Goal: Task Accomplishment & Management: Use online tool/utility

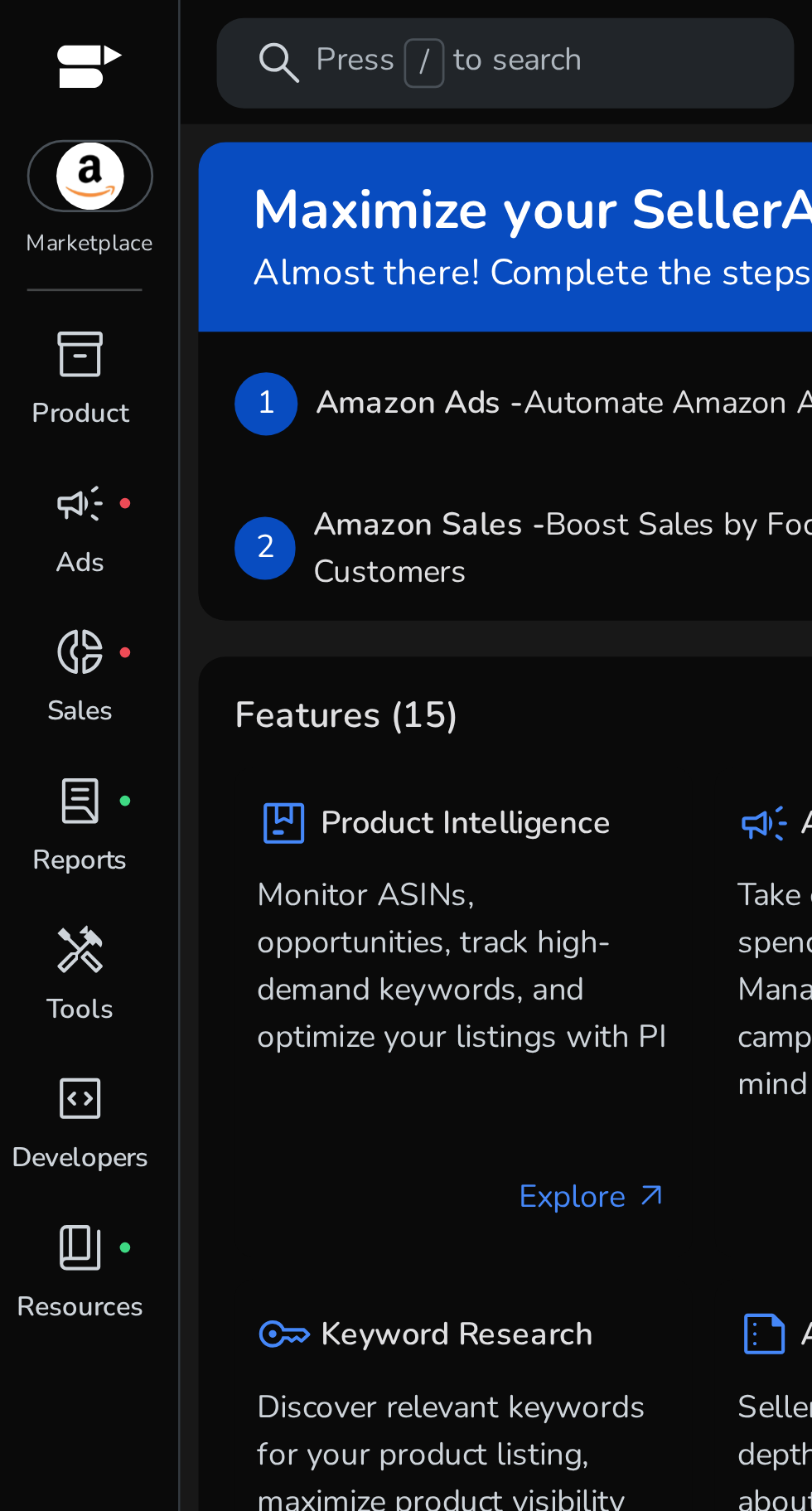
click at [36, 355] on span "handyman" at bounding box center [30, 348] width 20 height 20
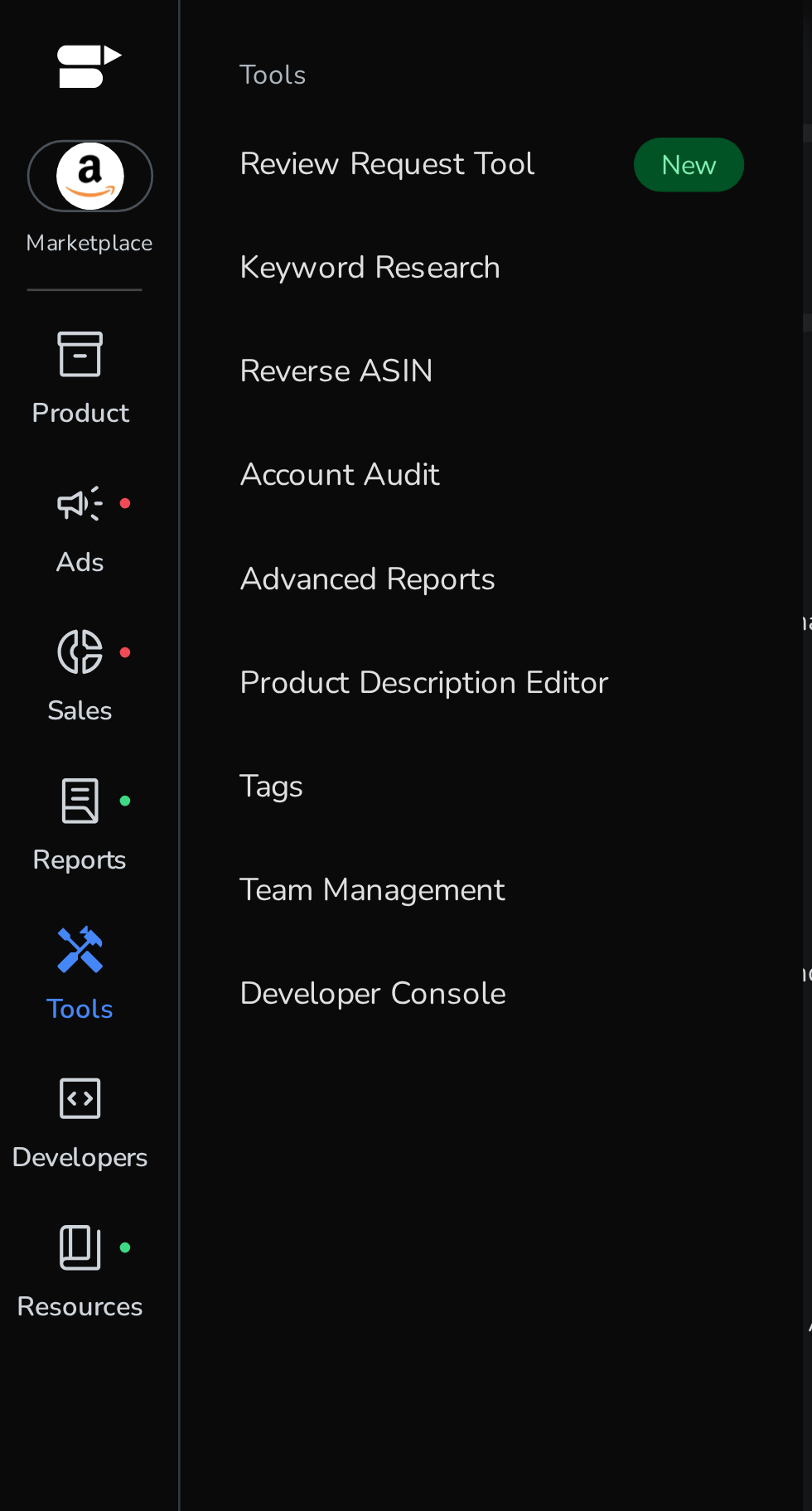
click at [161, 137] on link "Reverse ASIN" at bounding box center [180, 136] width 212 height 38
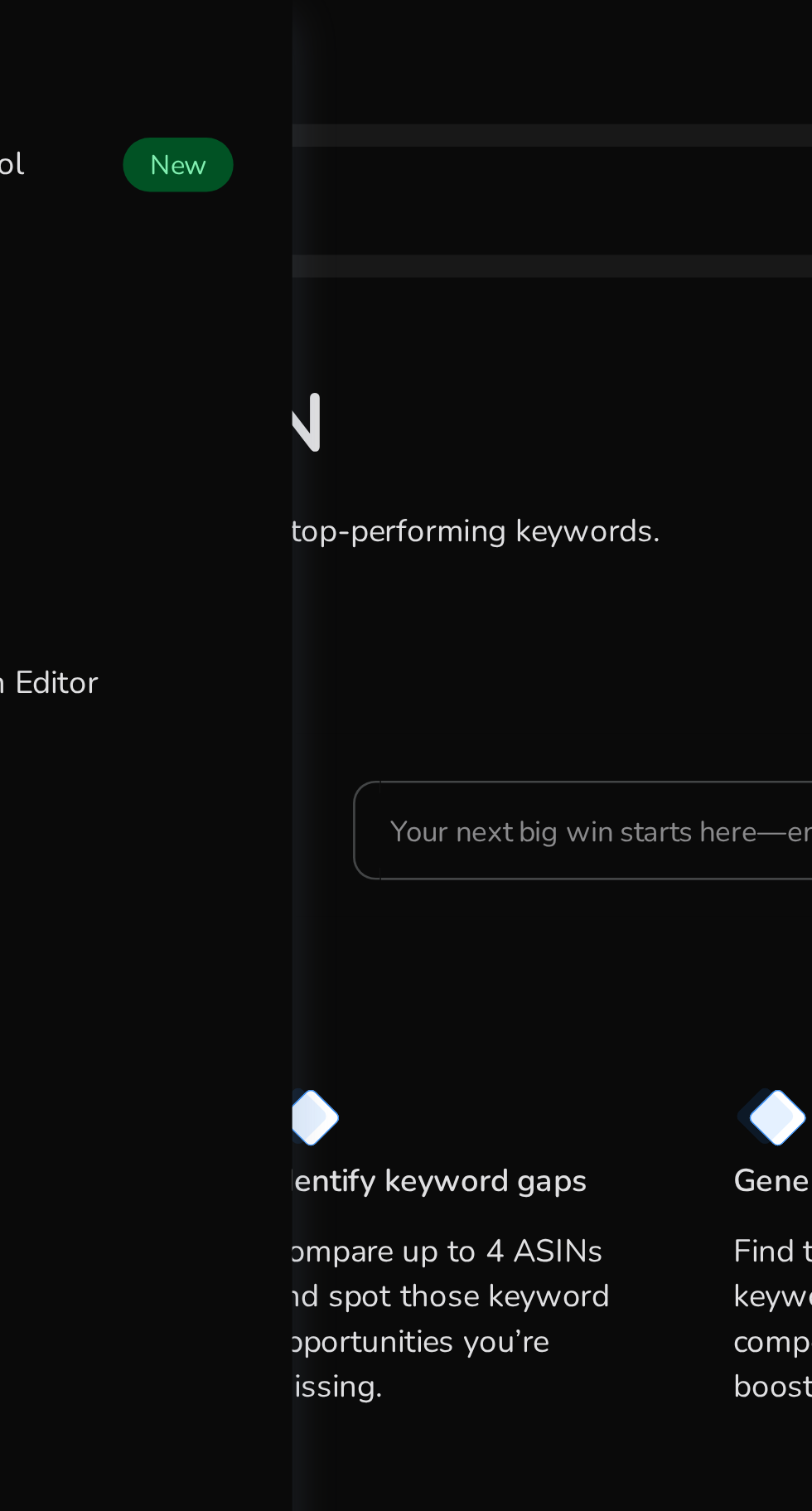
click at [396, 304] on input "Your next big win starts here—enter an ASIN" at bounding box center [459, 305] width 258 height 18
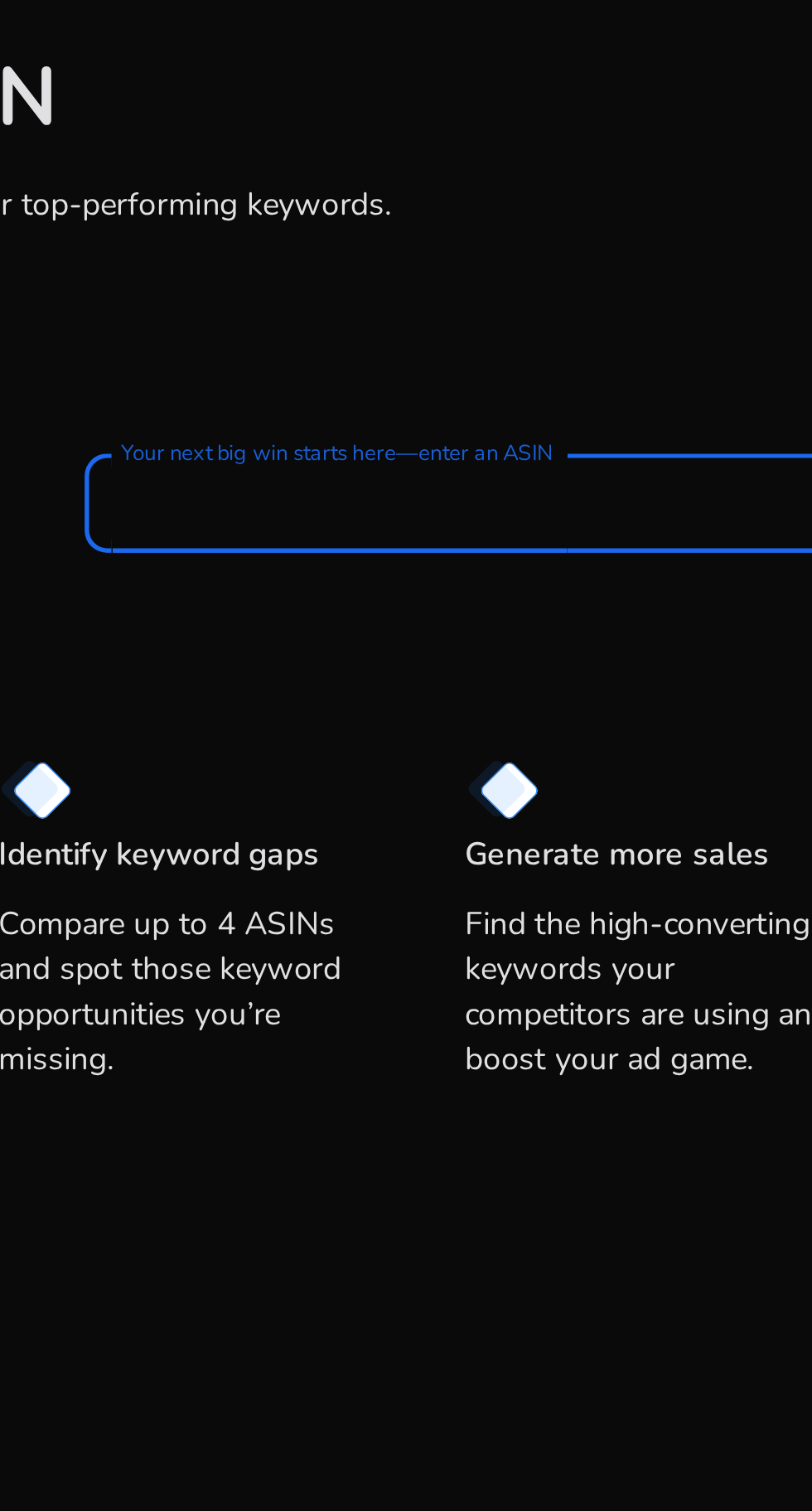
paste input "**********"
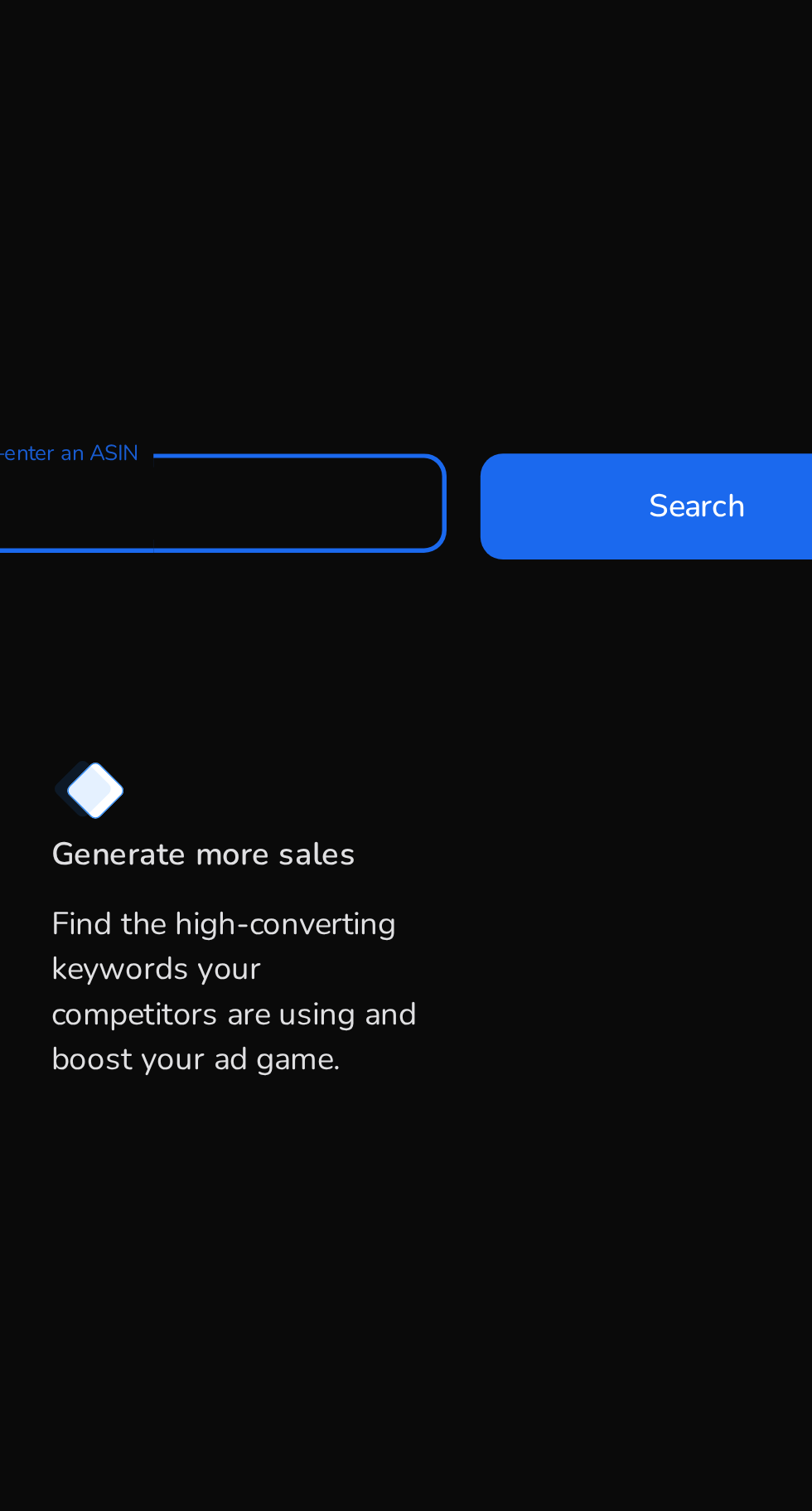
type input "**********"
click at [668, 314] on span at bounding box center [694, 306] width 159 height 39
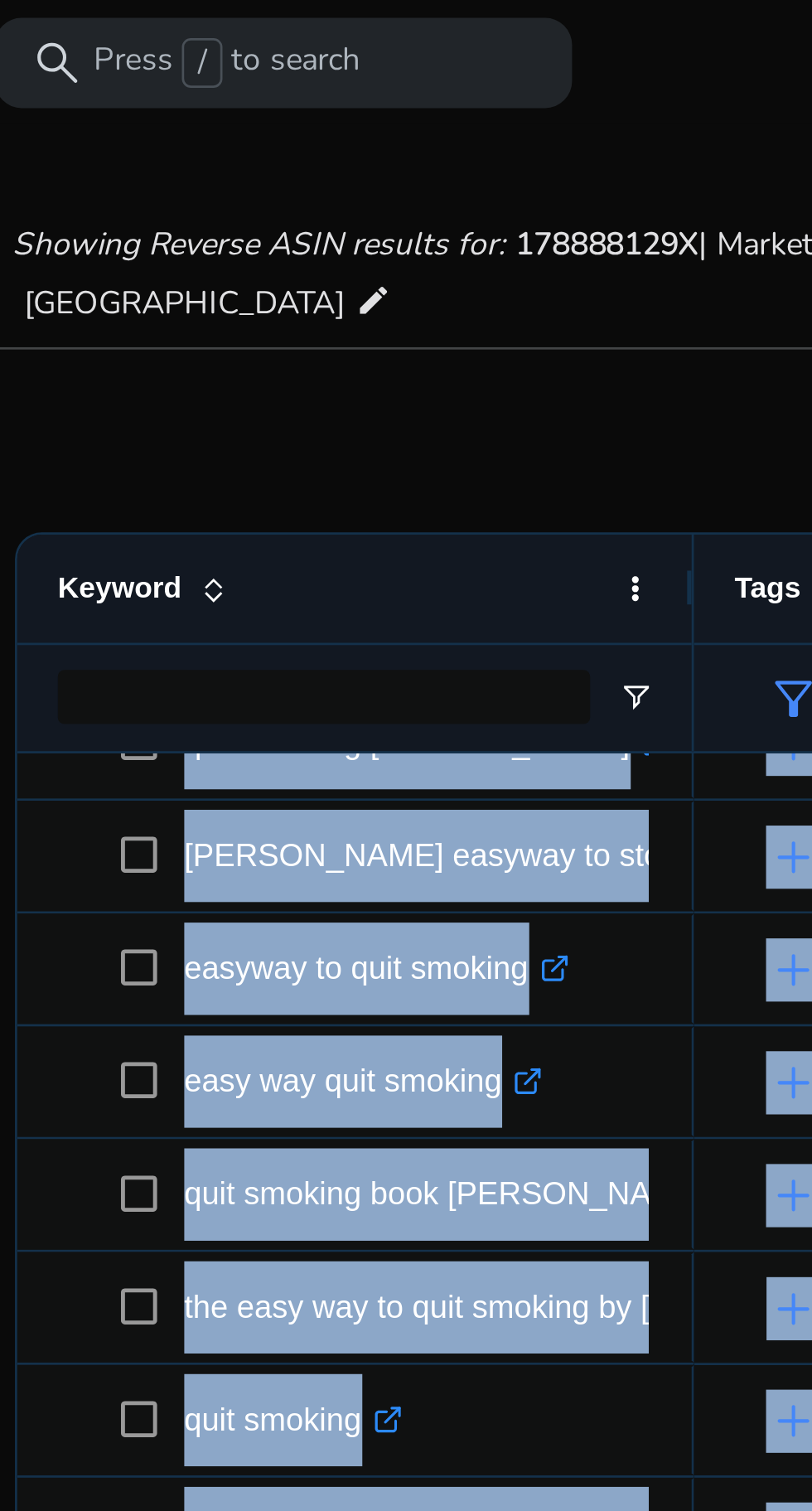
click at [121, 31] on p "Press / to search" at bounding box center [165, 23] width 98 height 18
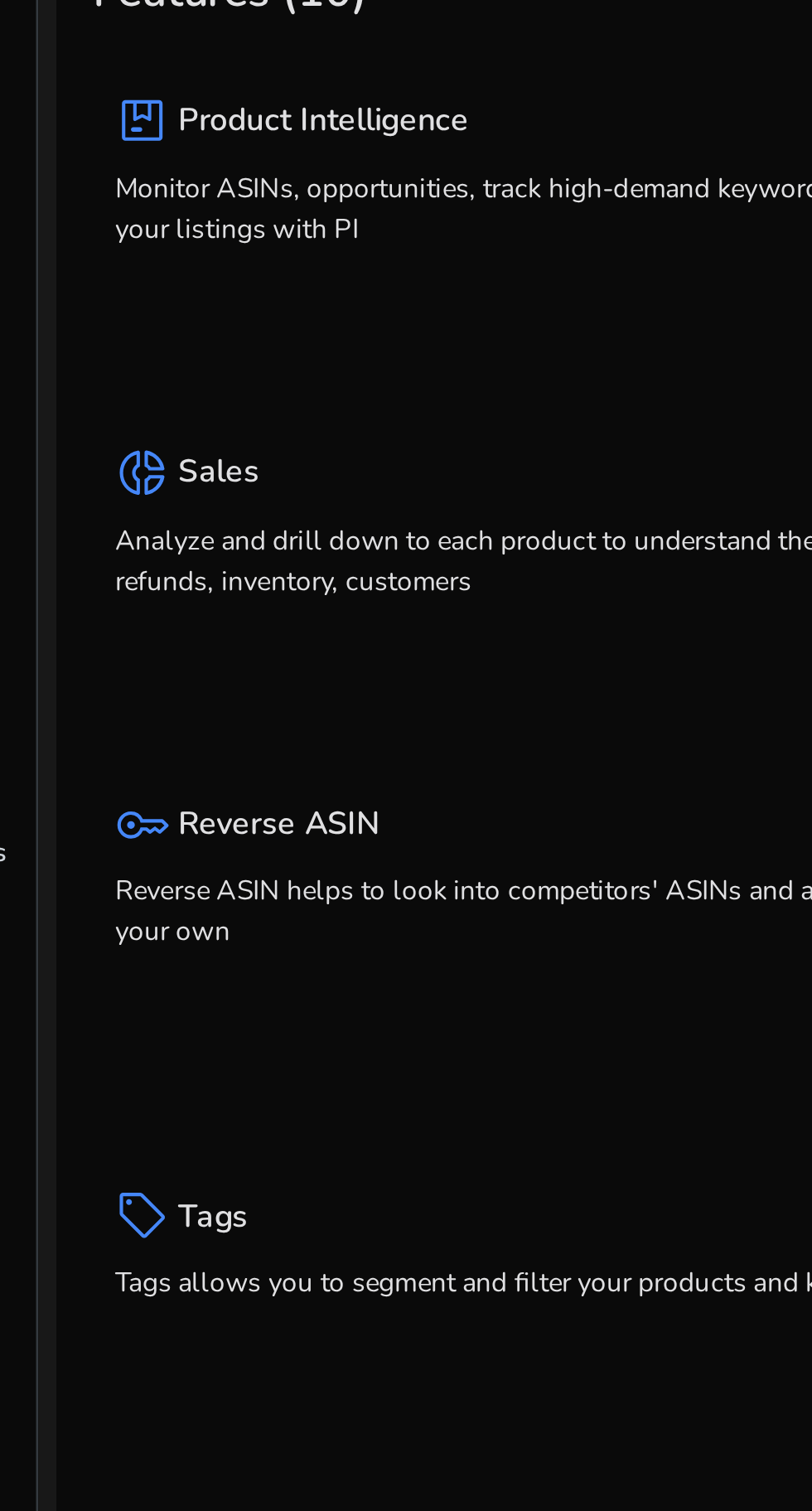
click at [230, 439] on p "Reverse ASIN helps to look into competitors' ASINs and also comparing to your o…" at bounding box center [261, 446] width 332 height 30
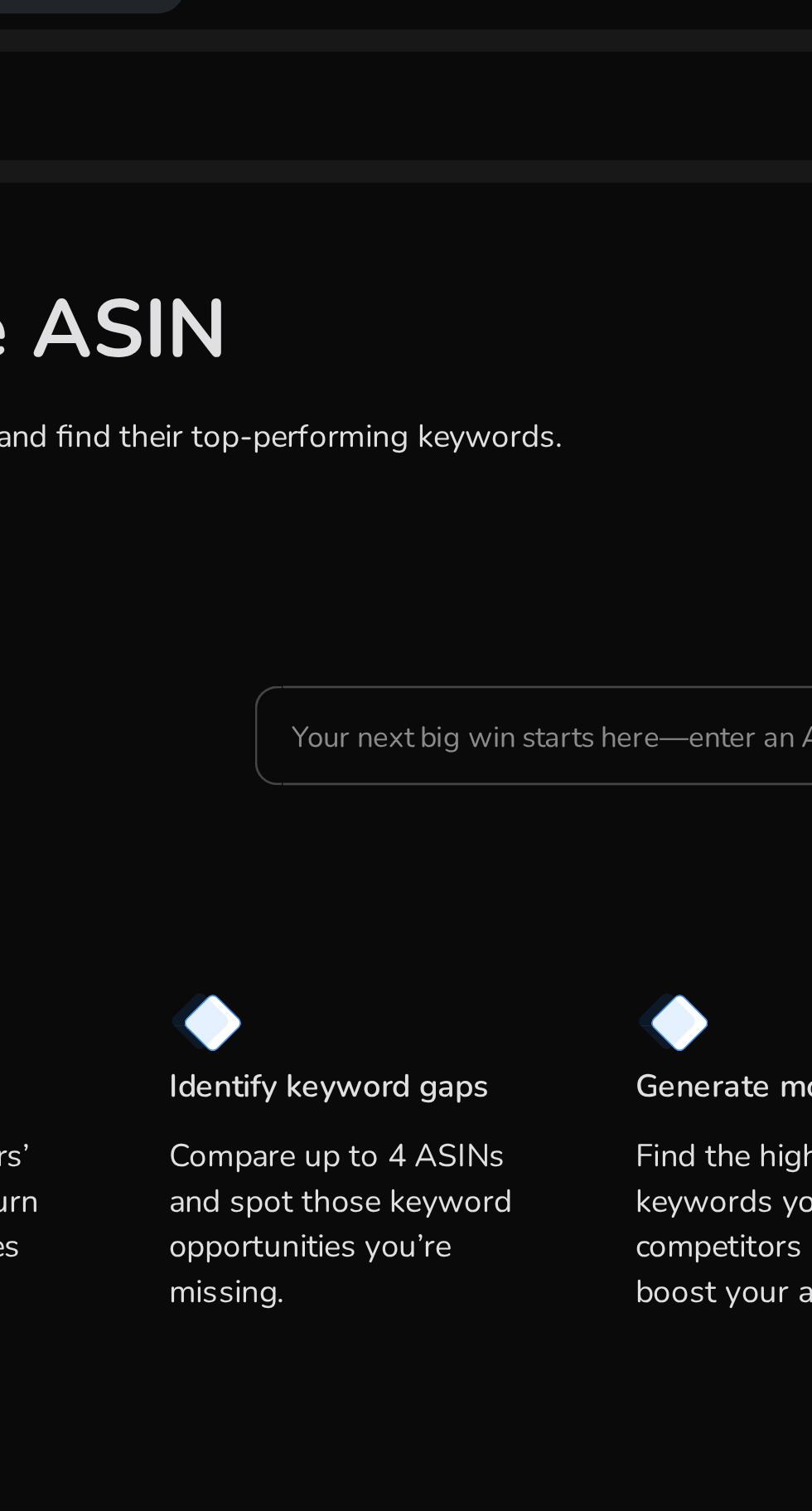
click at [370, 296] on input "Your next big win starts here—enter an ASIN" at bounding box center [459, 305] width 258 height 18
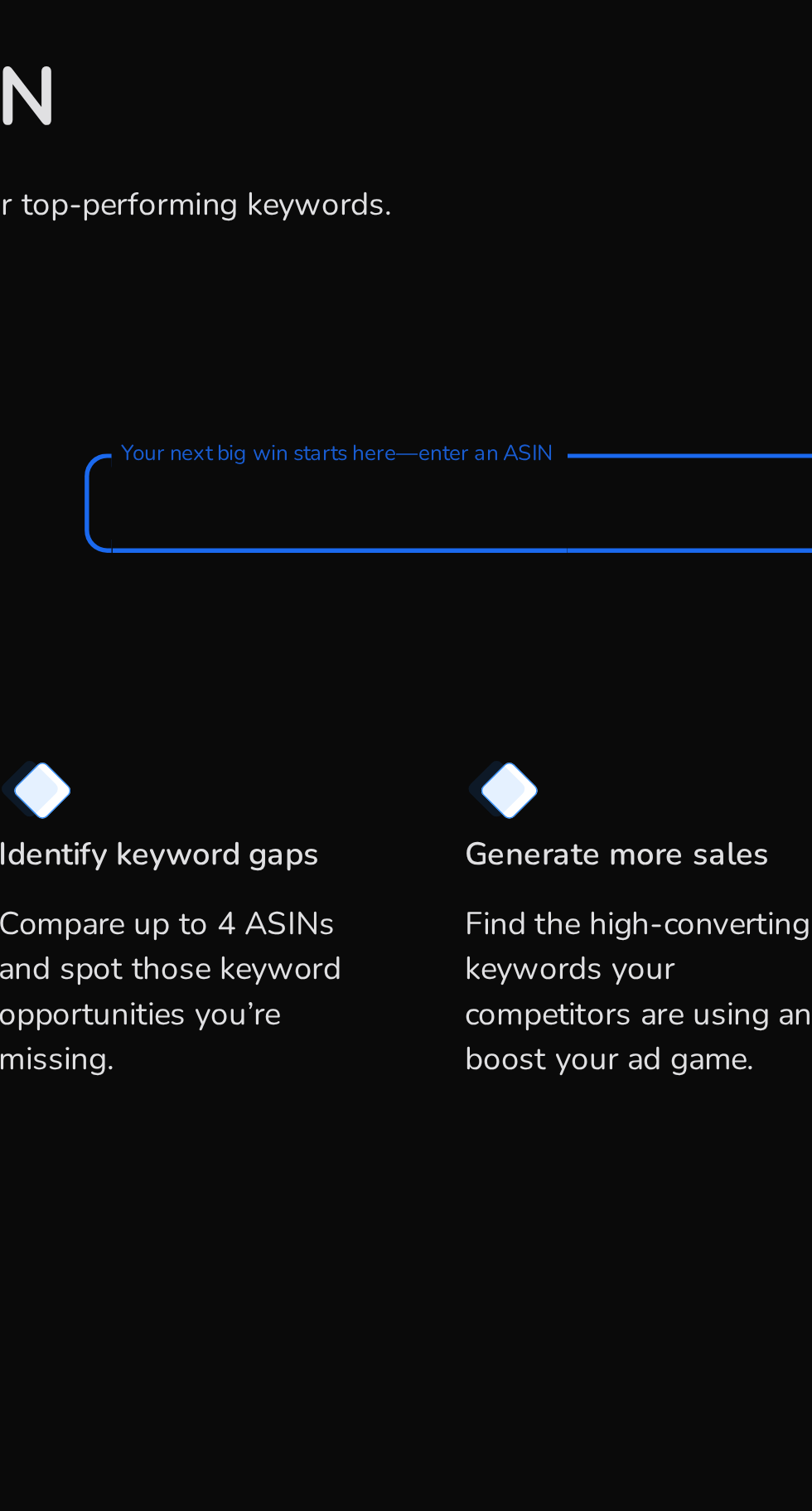
paste input "**********"
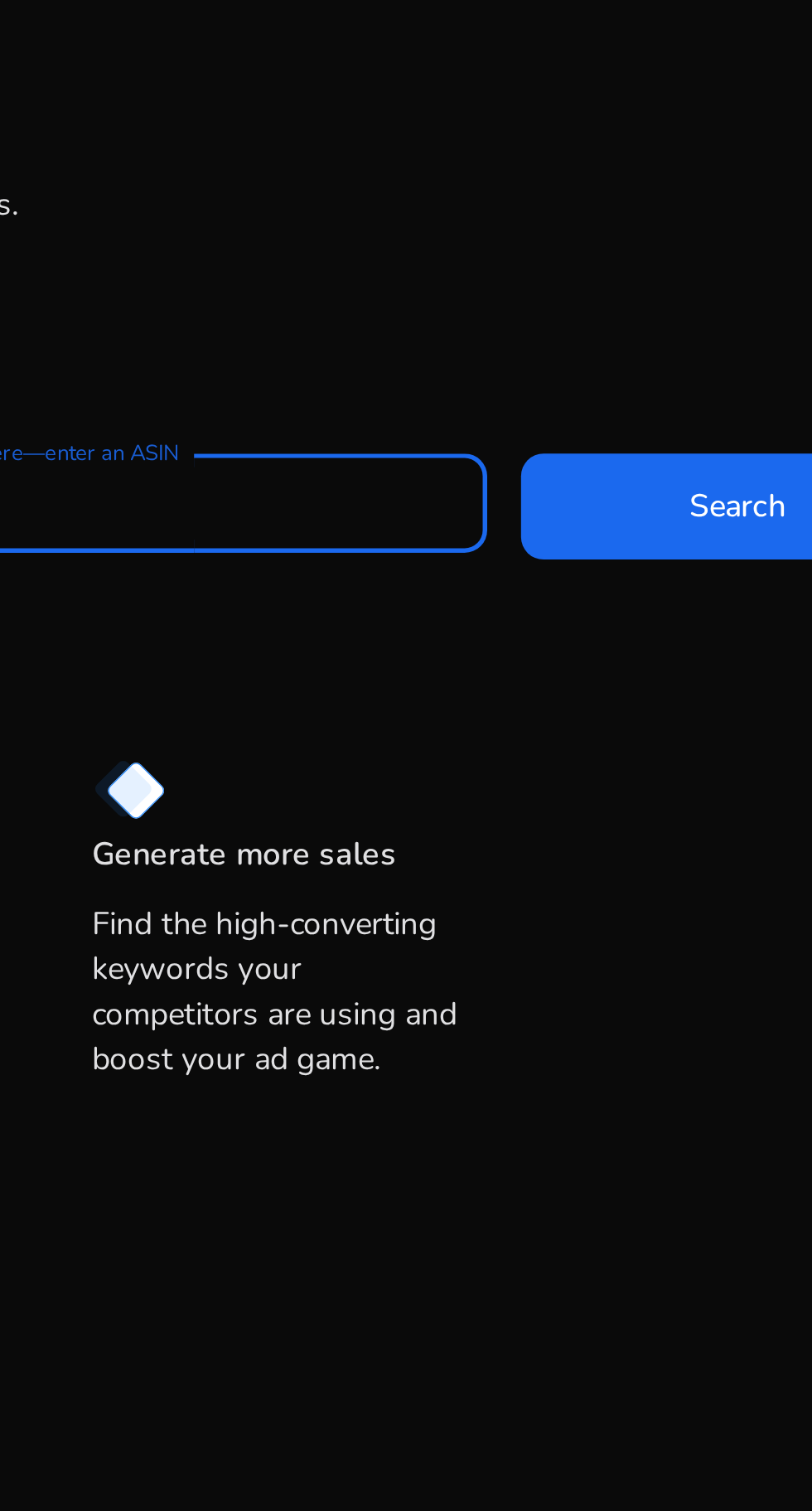
type input "**********"
click at [666, 313] on span at bounding box center [694, 306] width 159 height 39
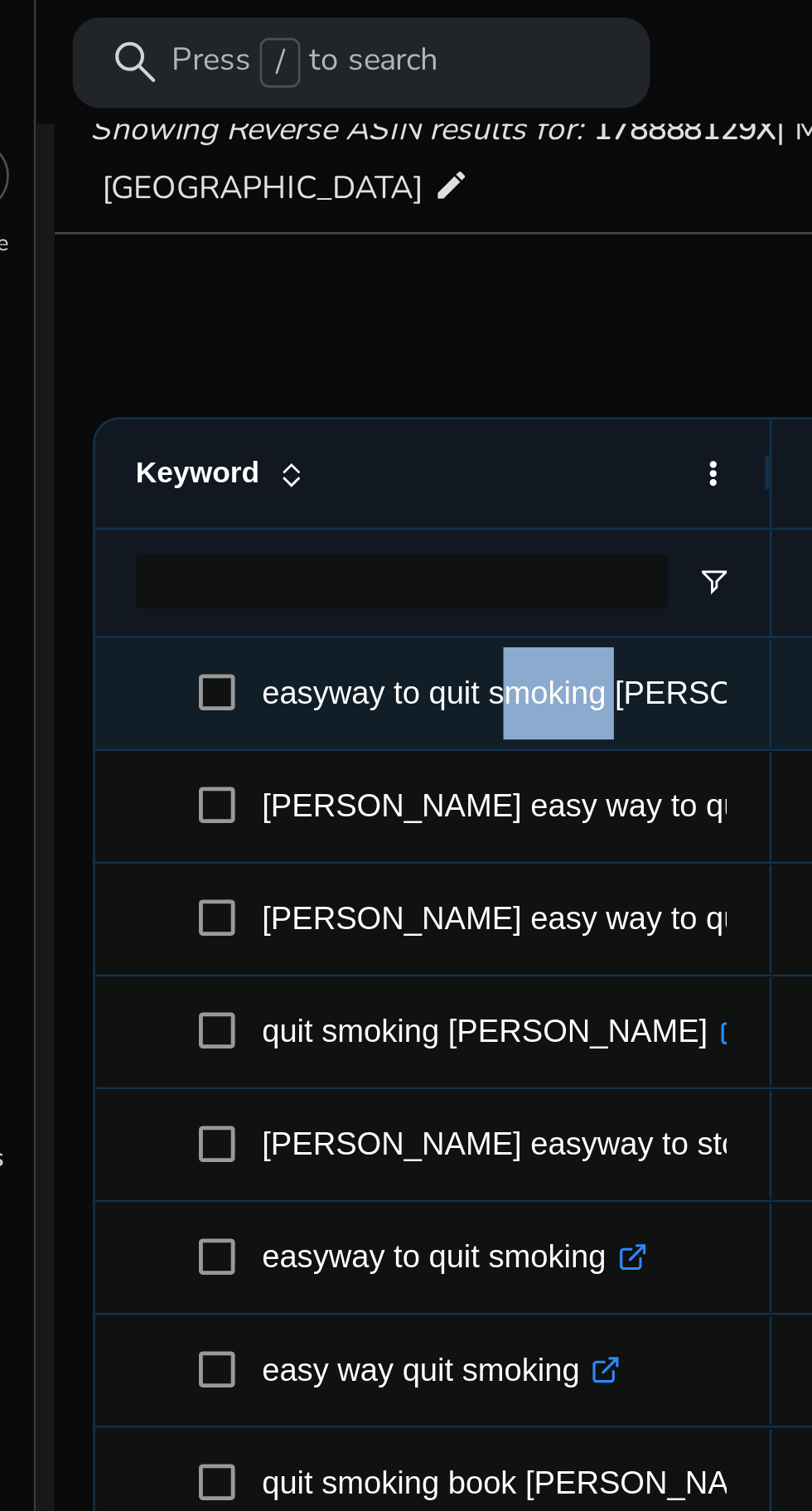
click at [251, 118] on div "0 keyword(s) selected Track Keywords Add Tags content_copy download" at bounding box center [438, 116] width 706 height 33
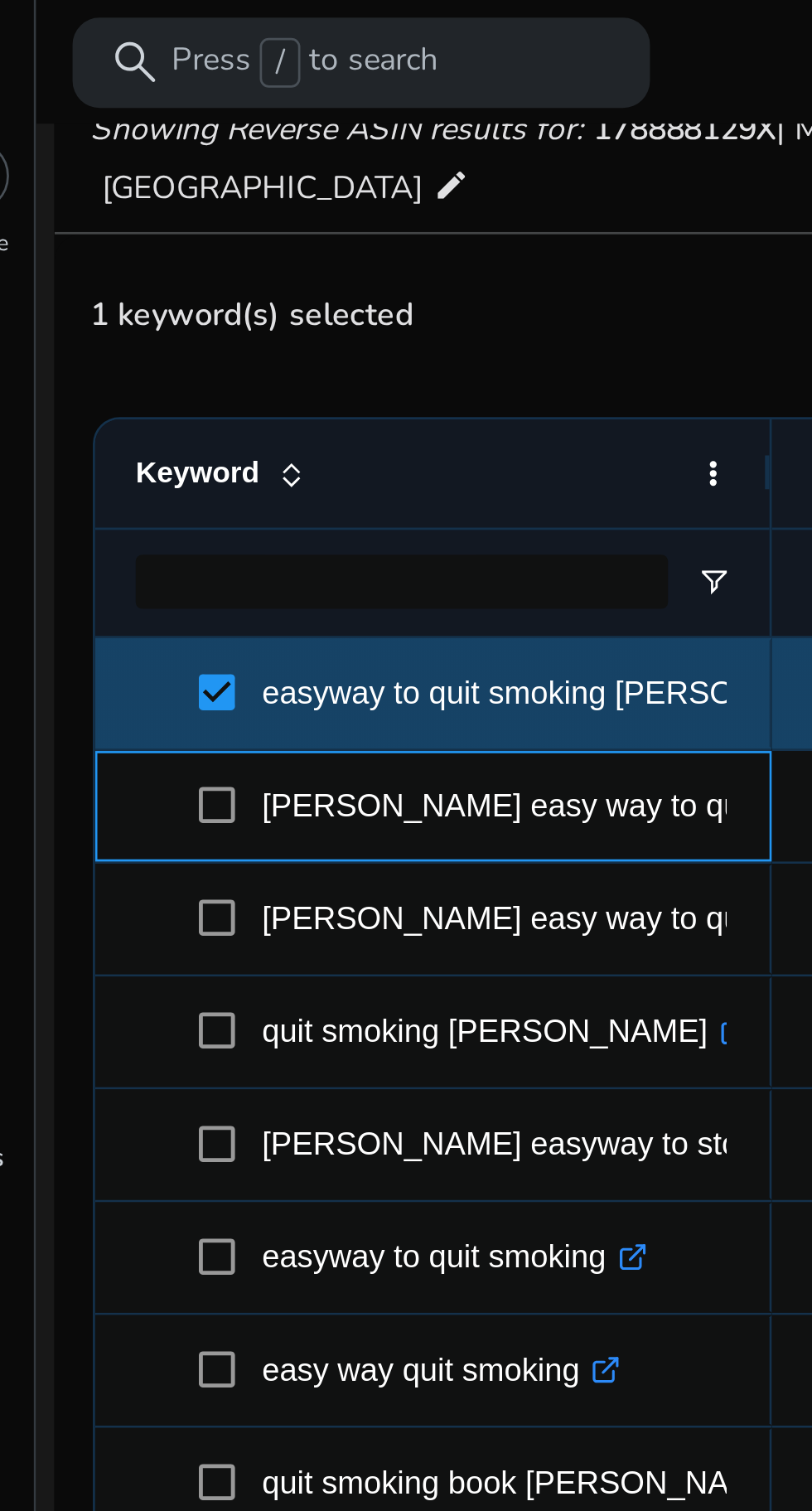
click at [262, 294] on p "allen carr's easy way to quit smoking .st0{fill:#2c8af8}" at bounding box center [270, 296] width 242 height 34
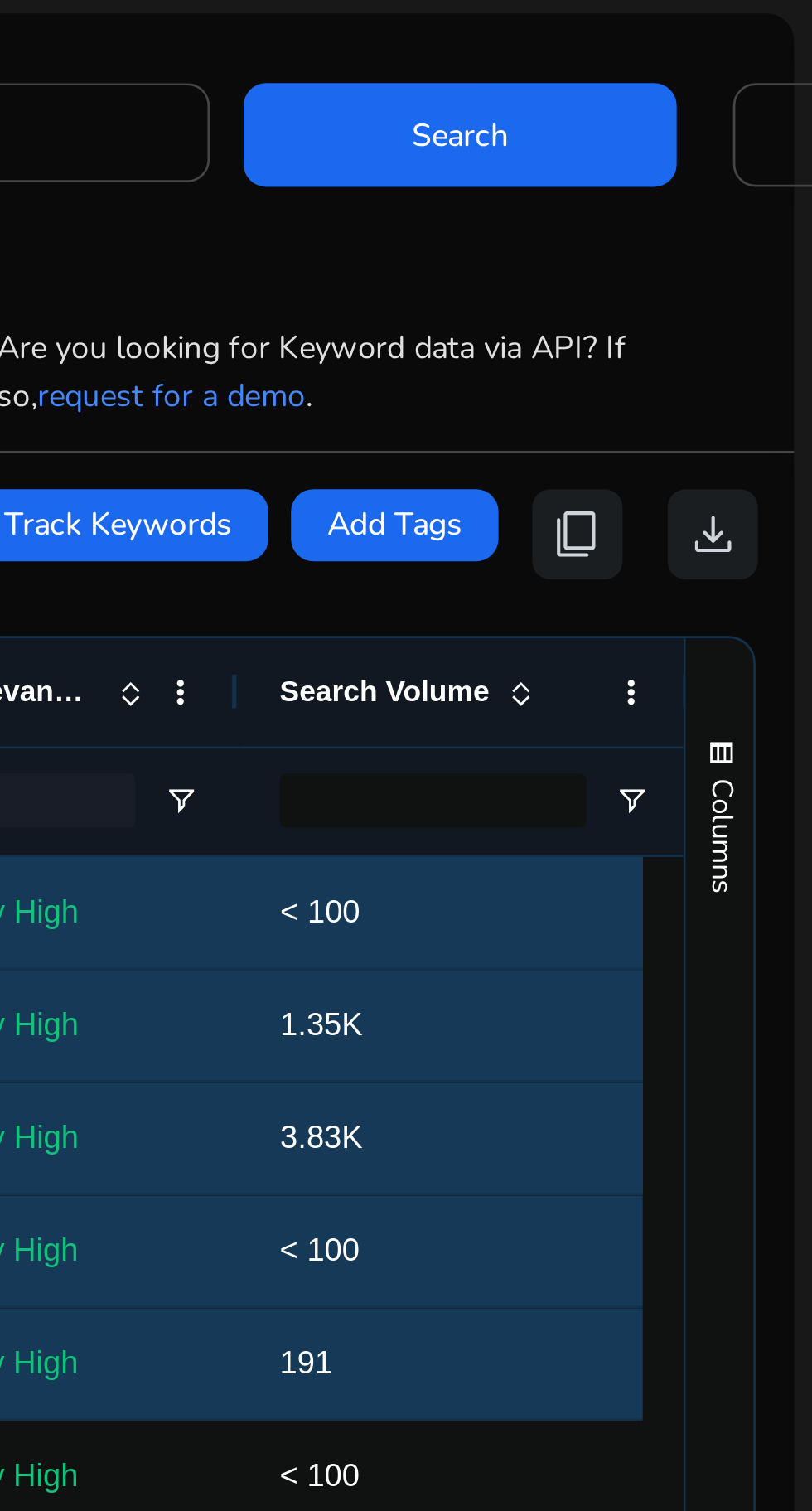
click at [721, 284] on span "content_copy" at bounding box center [725, 293] width 20 height 20
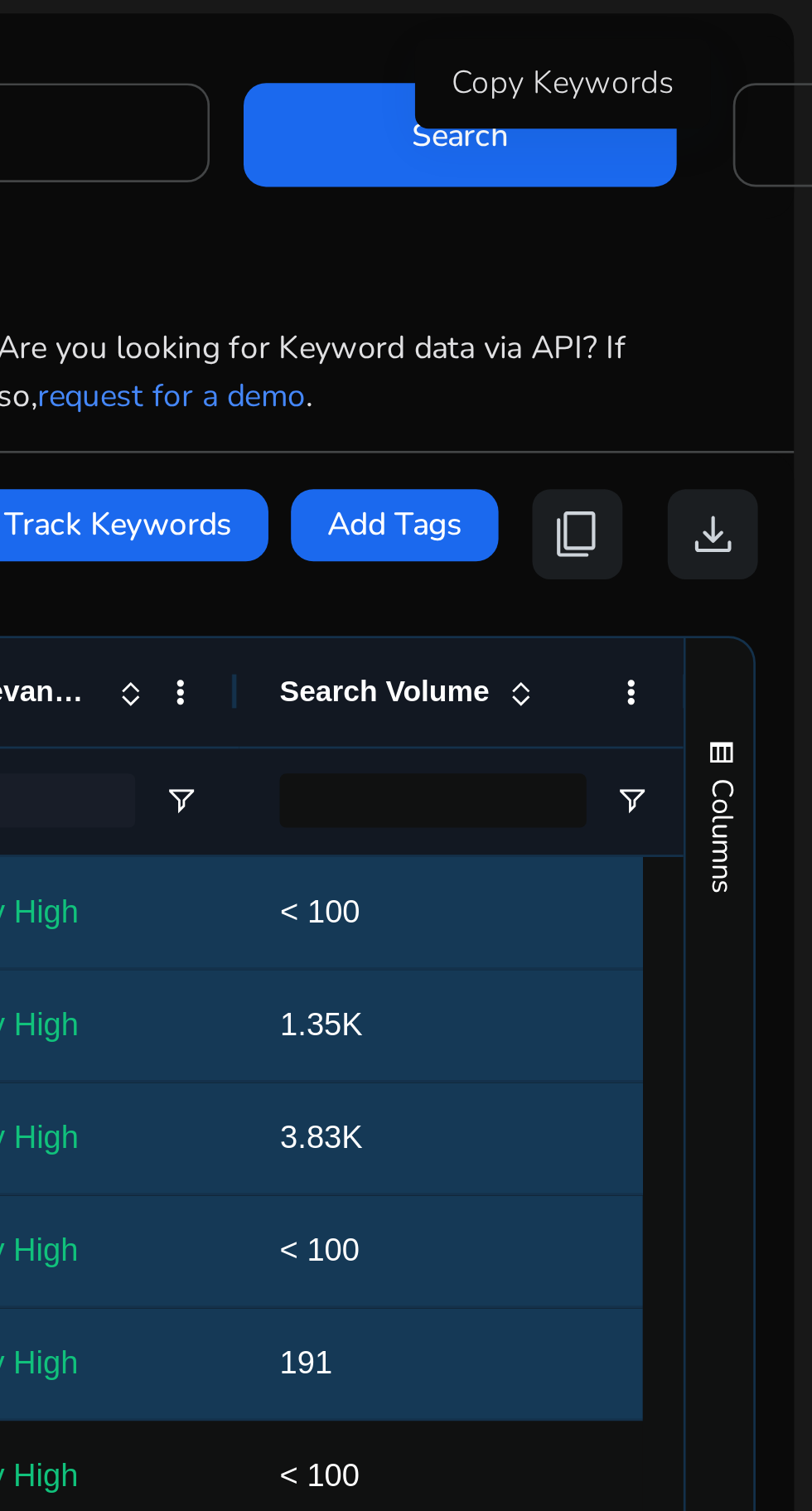
click at [721, 284] on span "content_copy" at bounding box center [725, 293] width 20 height 20
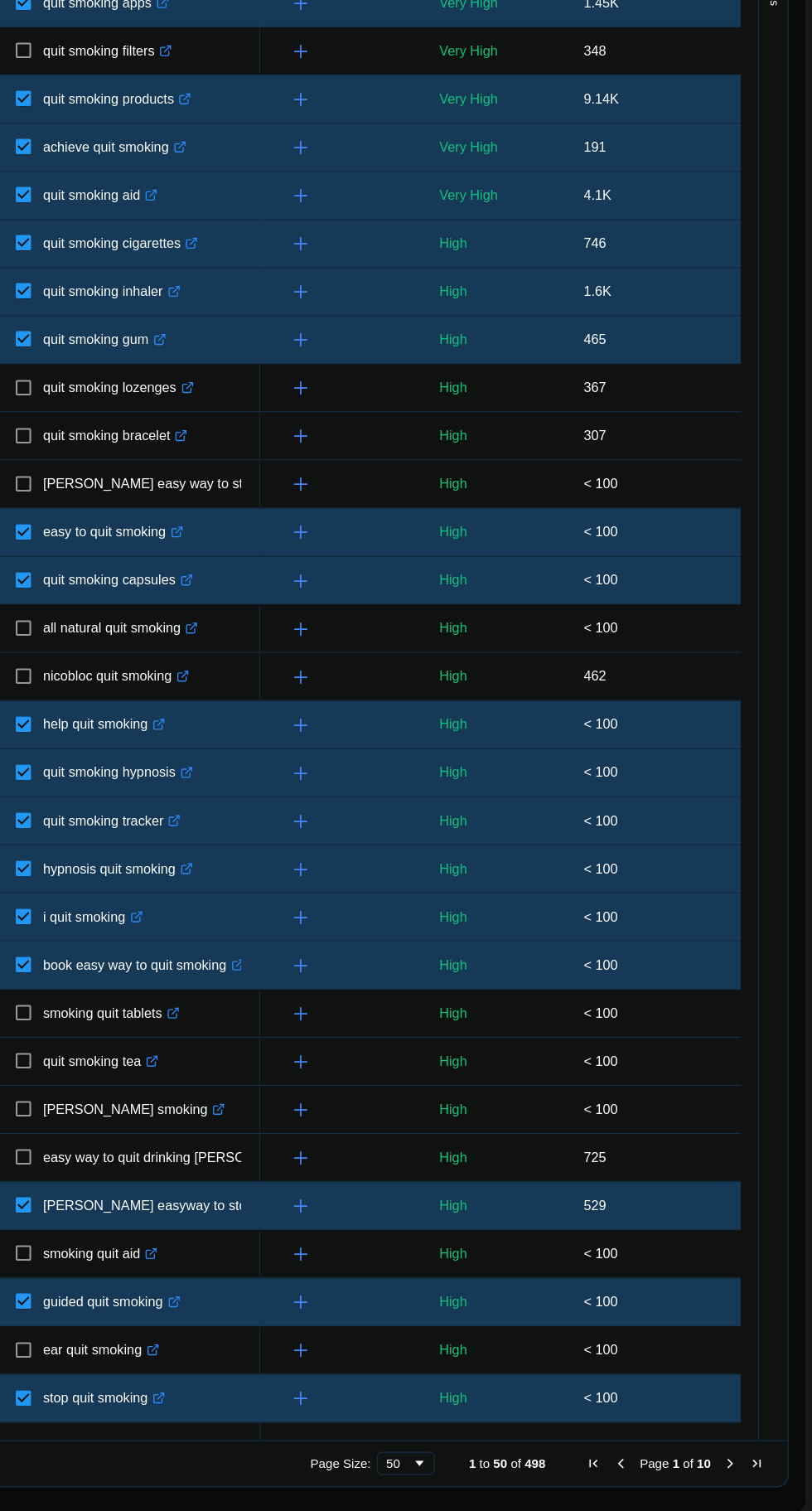
scroll to position [126, 0]
click at [734, 1463] on span "Next Page" at bounding box center [740, 1469] width 13 height 13
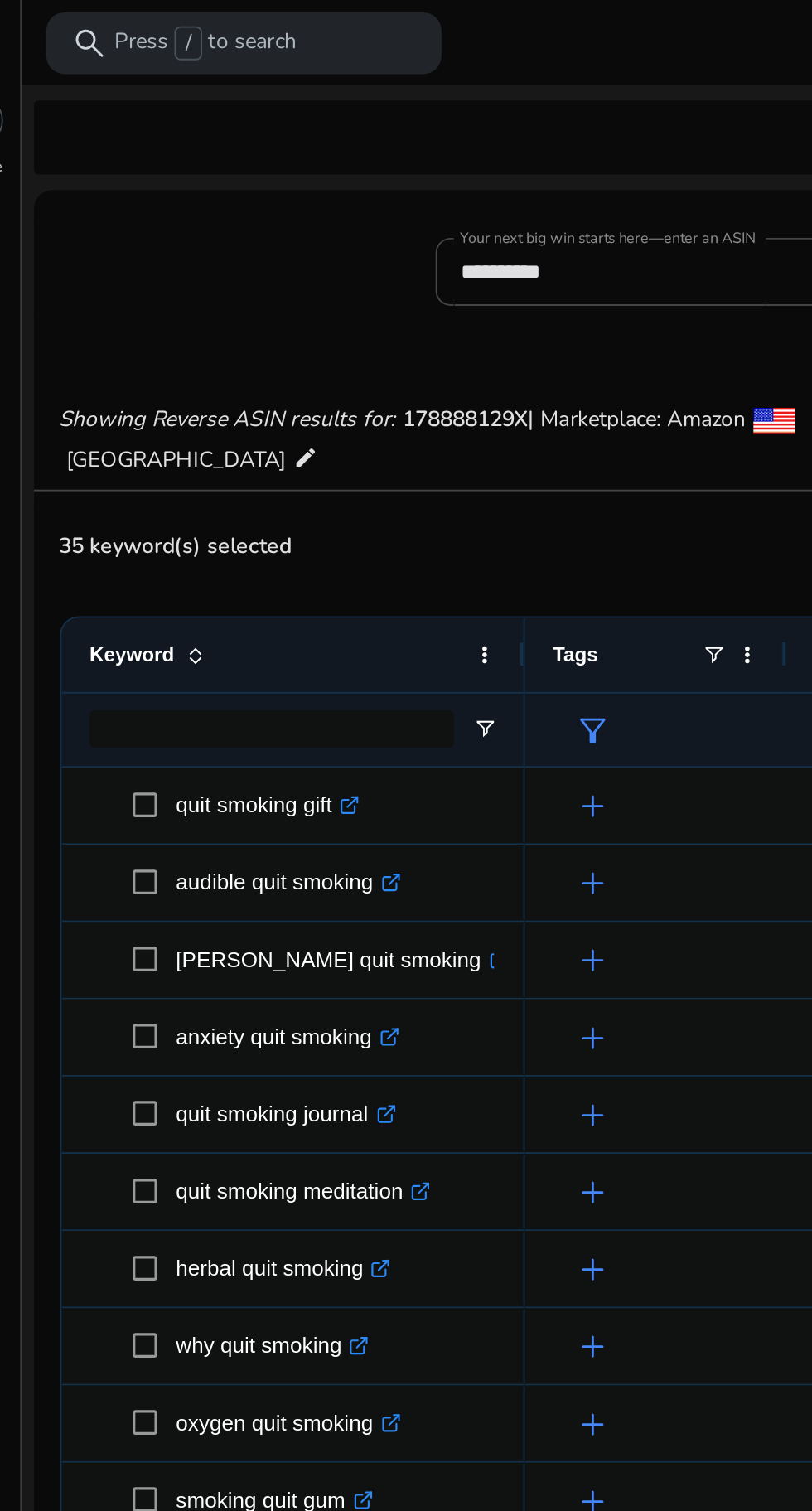
scroll to position [0, 0]
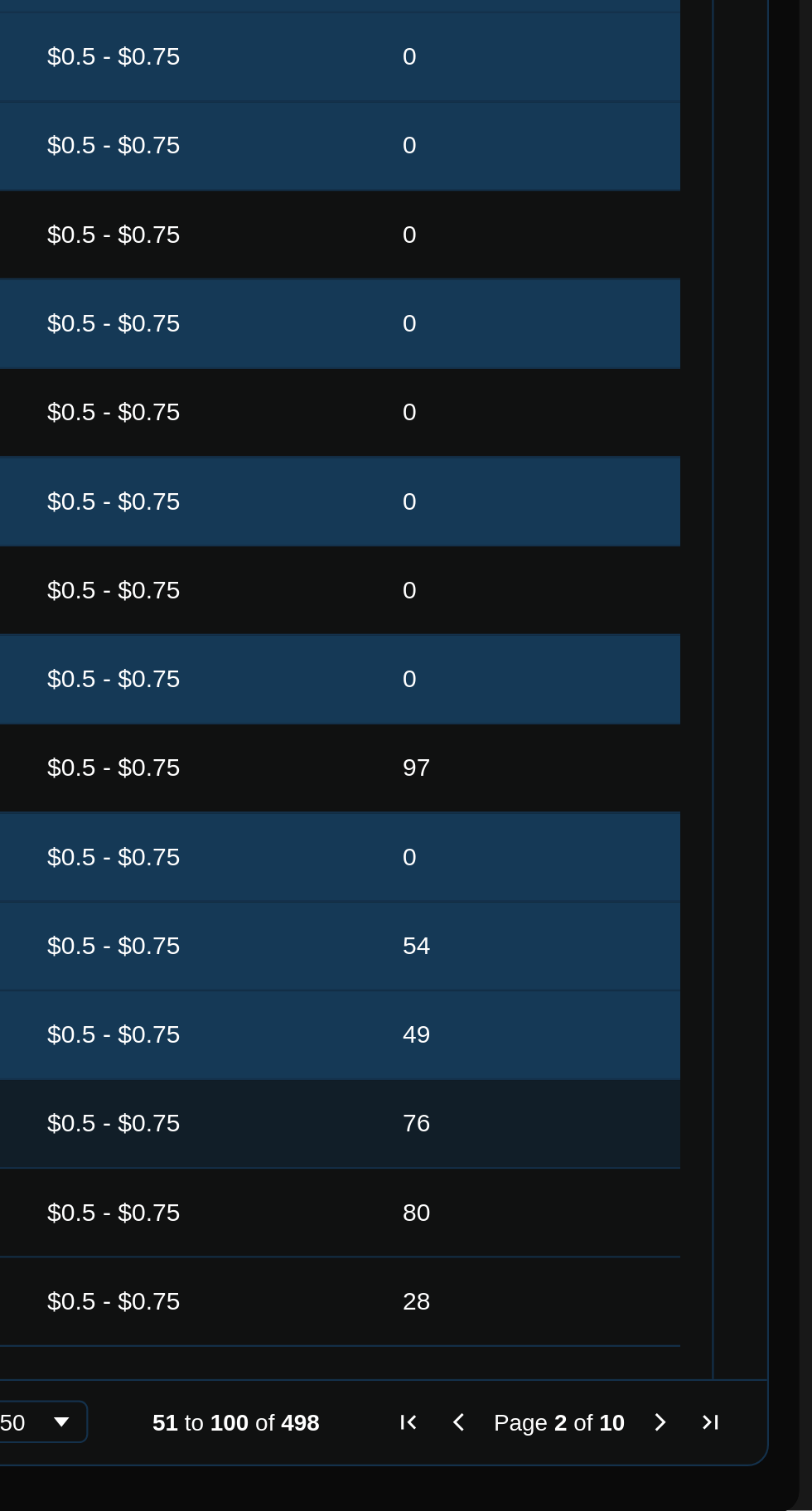
scroll to position [126, 0]
click at [735, 1463] on span "Next Page" at bounding box center [740, 1469] width 13 height 13
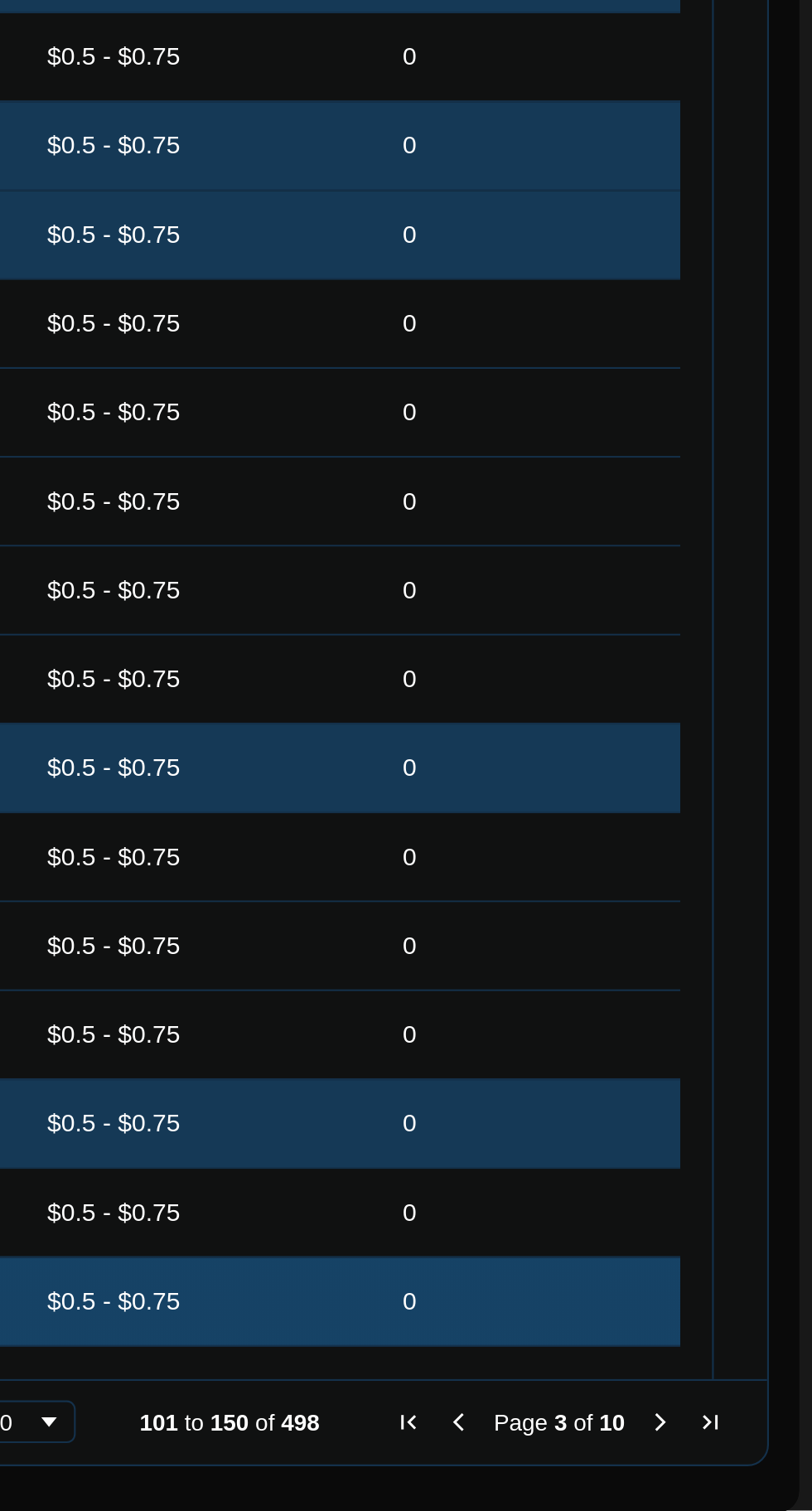
scroll to position [126, 0]
click at [735, 1463] on span "Next Page" at bounding box center [740, 1469] width 13 height 13
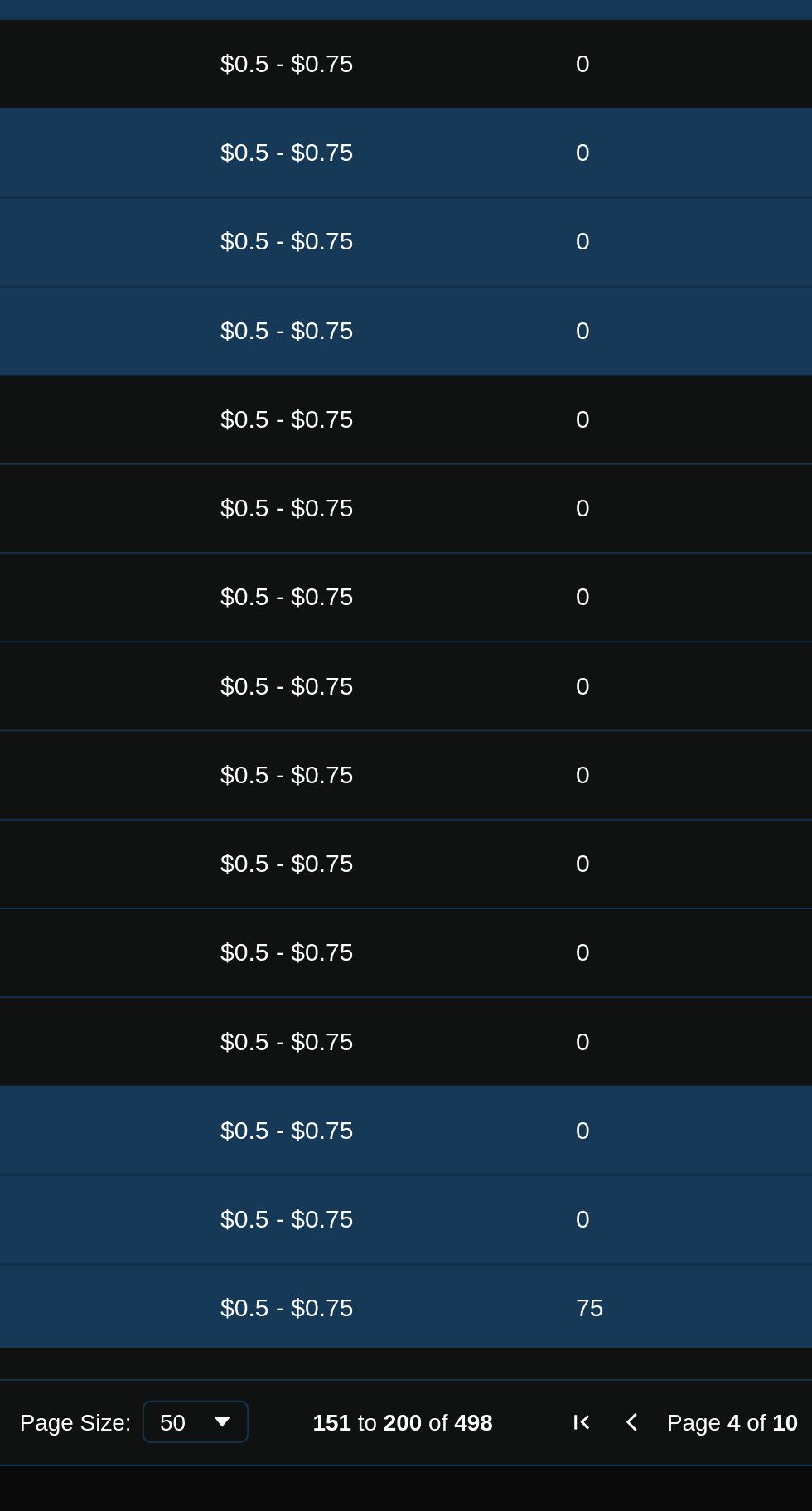
scroll to position [74, 0]
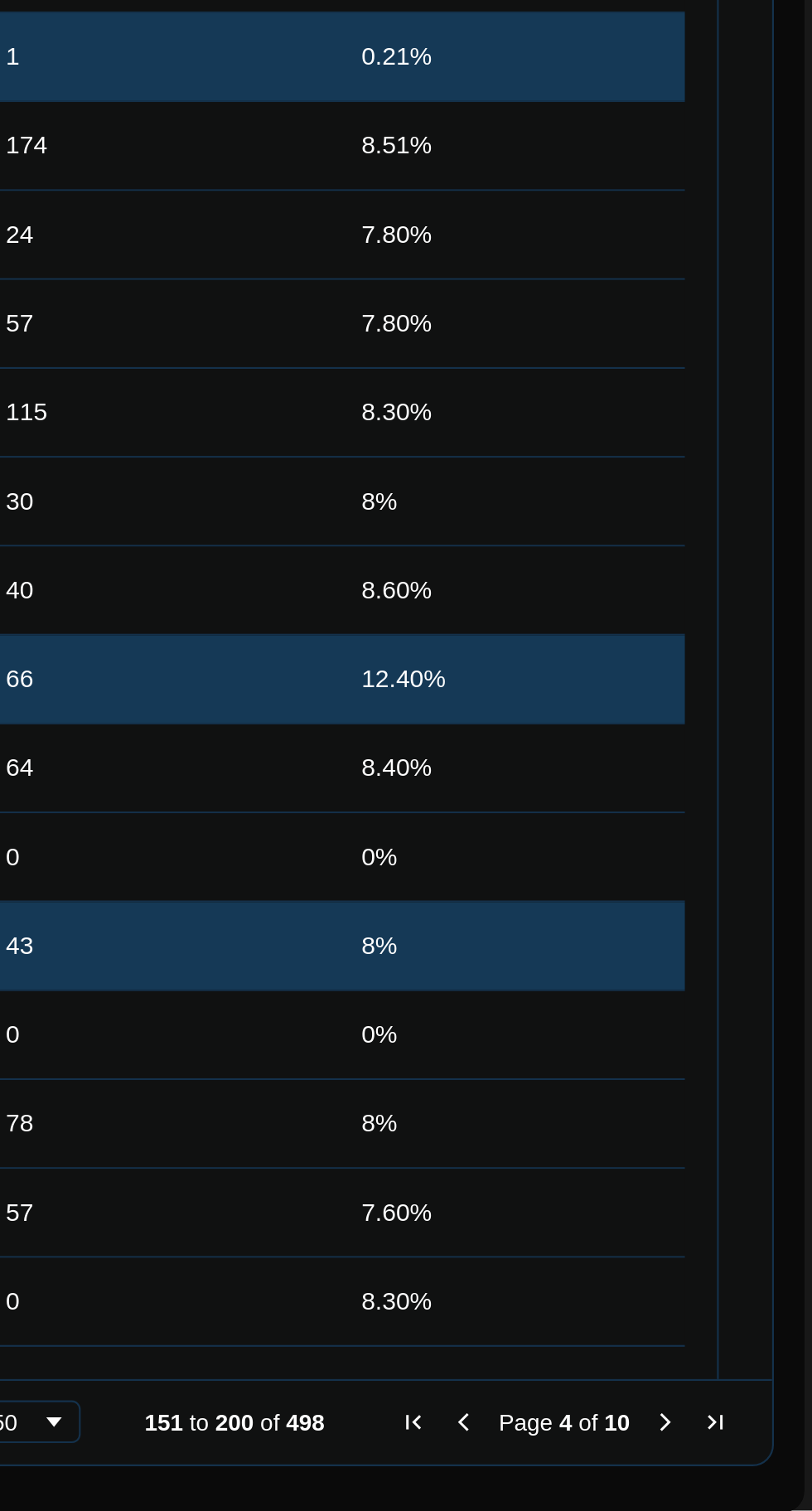
click at [736, 1463] on span "Next Page" at bounding box center [740, 1469] width 13 height 13
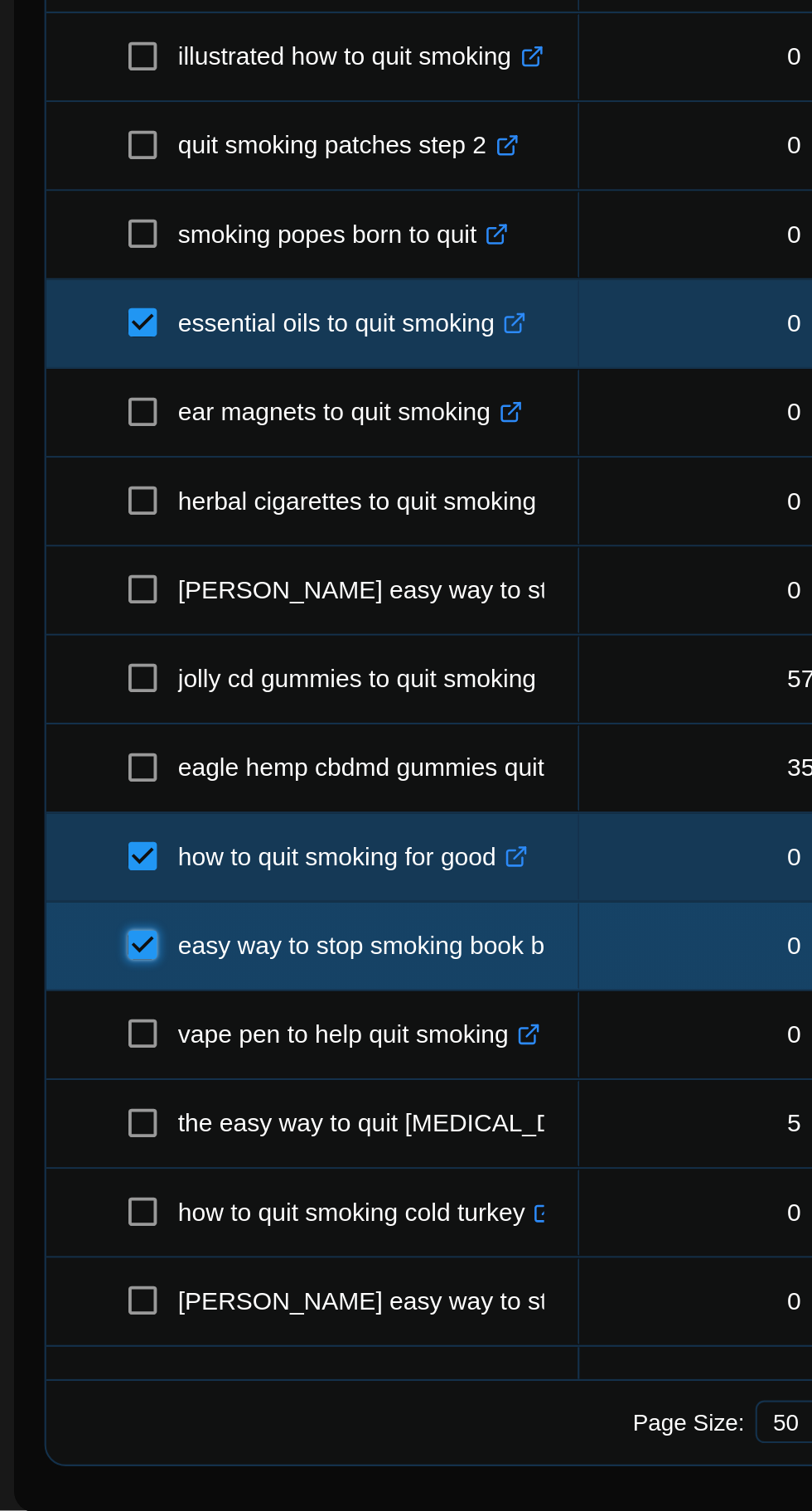
scroll to position [126, 0]
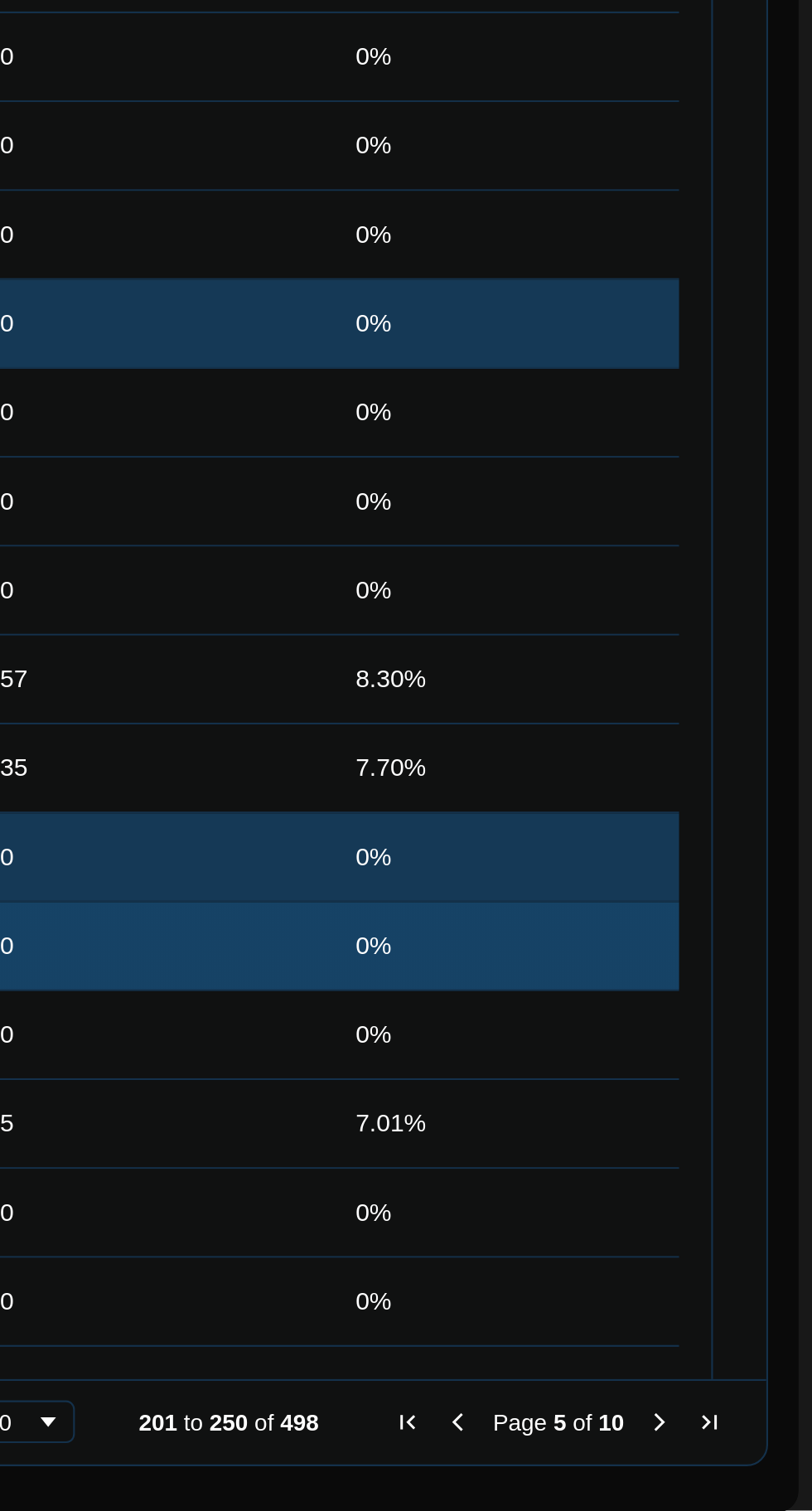
click at [736, 1463] on span "Next Page" at bounding box center [740, 1469] width 13 height 13
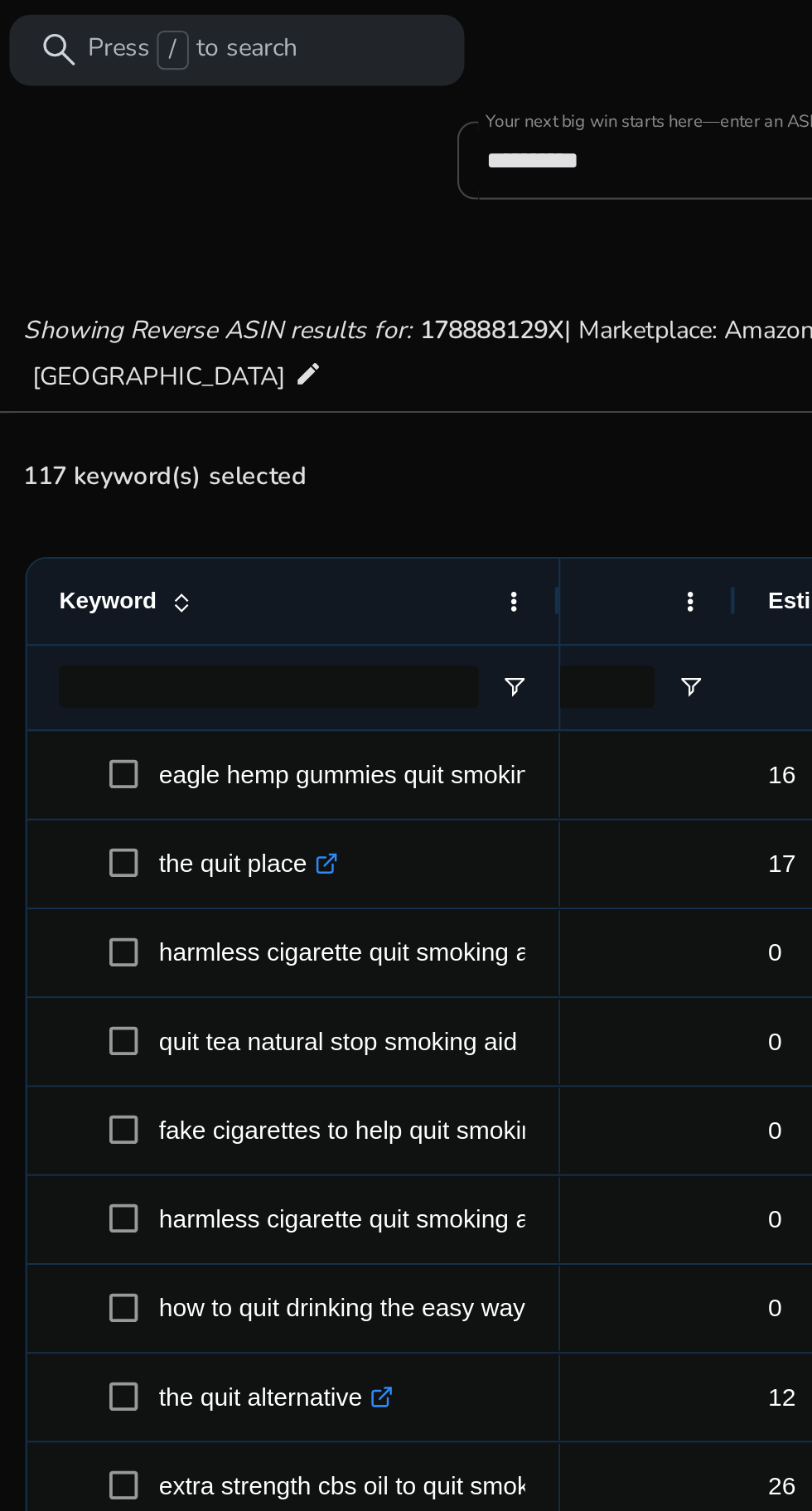
scroll to position [249, 0]
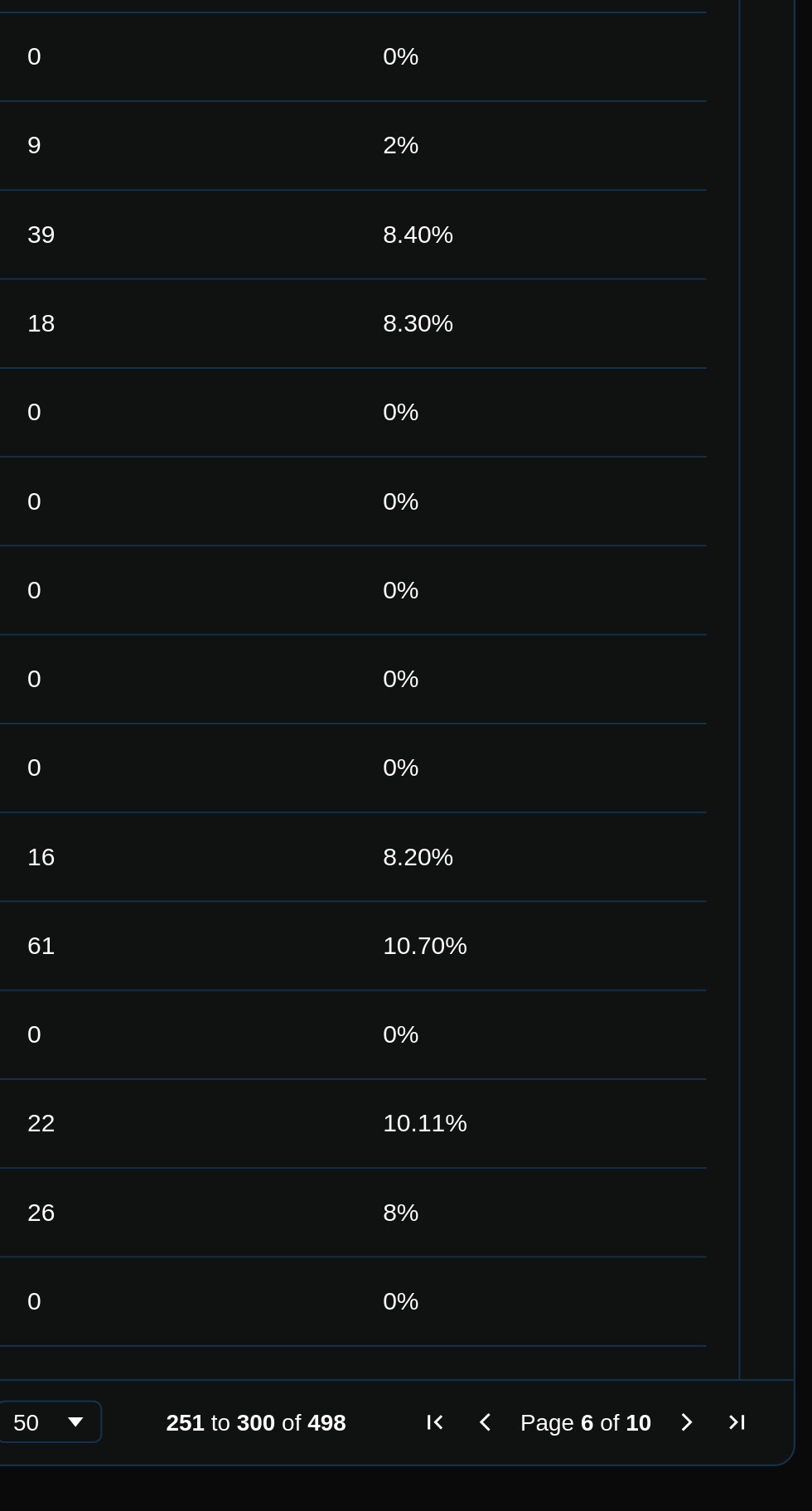
click at [738, 1463] on span "Next Page" at bounding box center [740, 1469] width 13 height 13
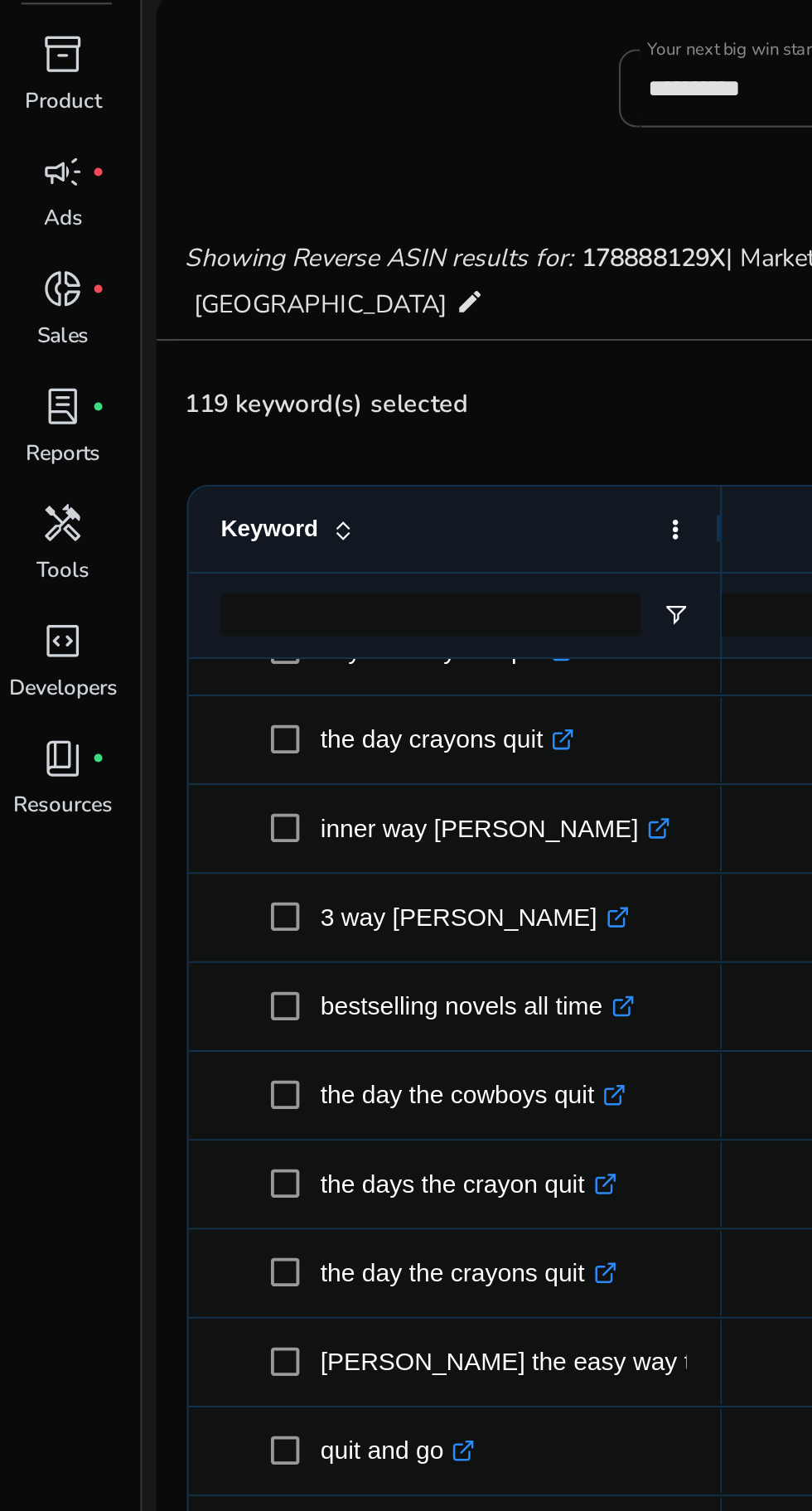
scroll to position [489, 0]
